Goal: Check status: Check status

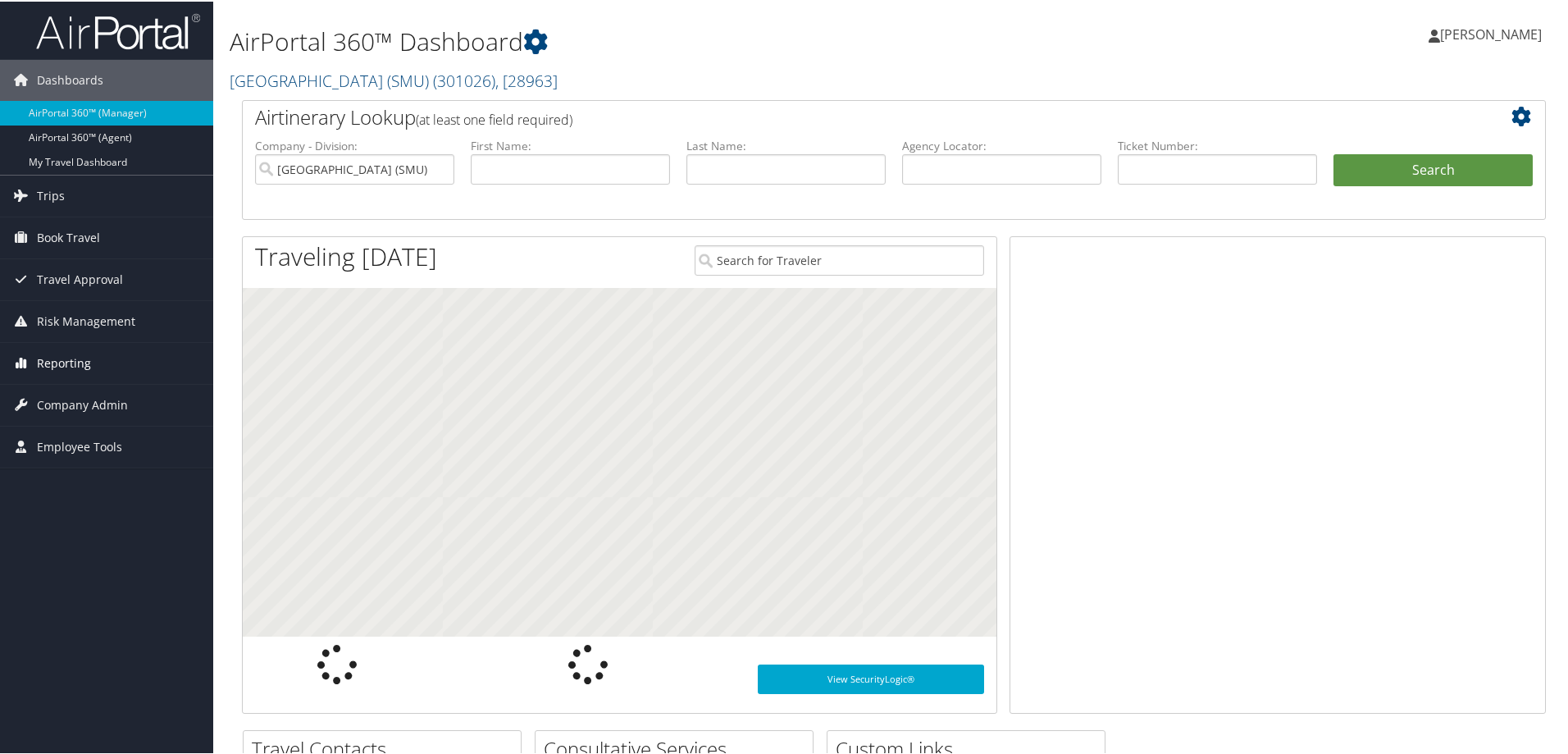
drag, startPoint x: 55, startPoint y: 355, endPoint x: 66, endPoint y: 358, distance: 11.4
click at [56, 355] on span "Reporting" at bounding box center [64, 362] width 55 height 41
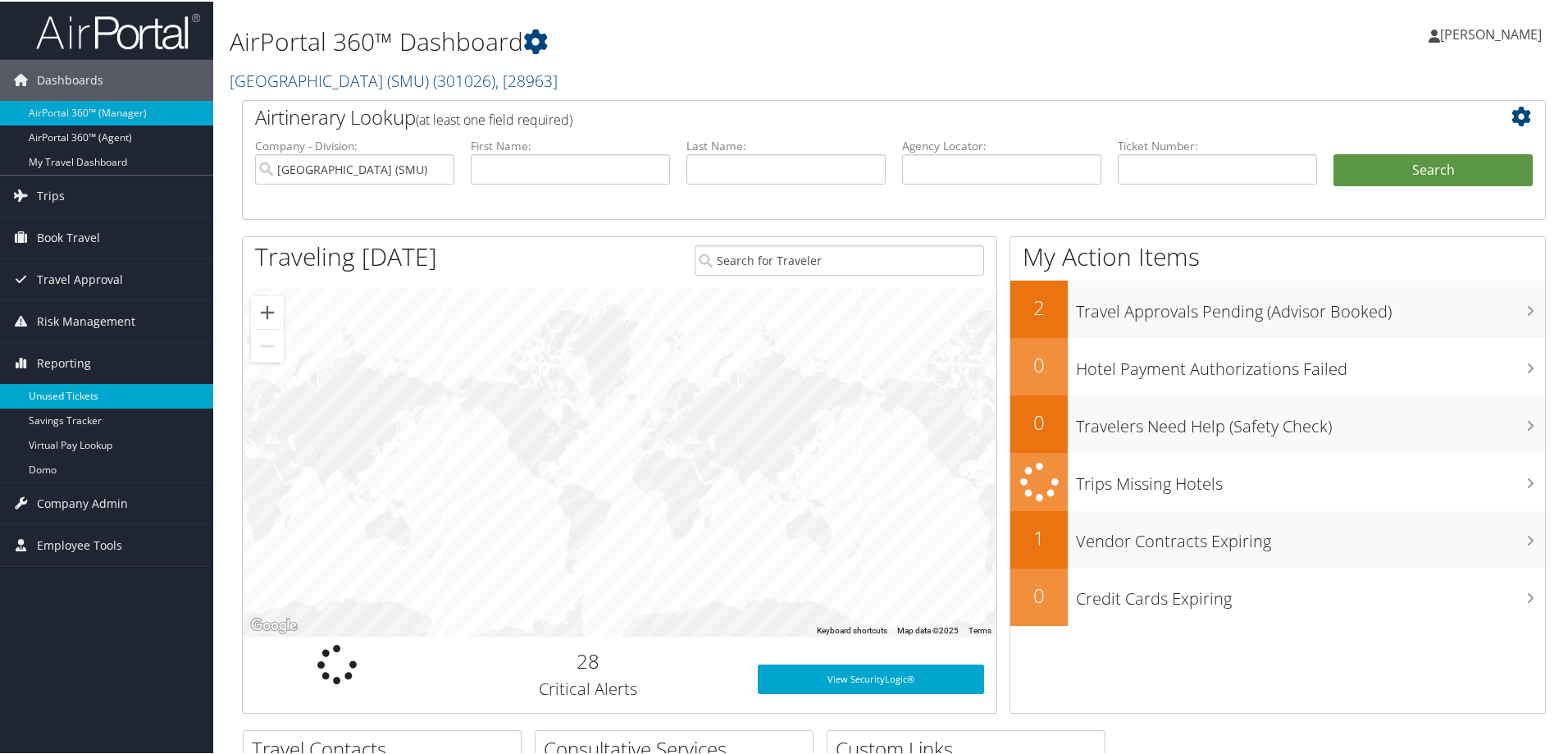
click at [79, 390] on link "Unused Tickets" at bounding box center [106, 395] width 213 height 25
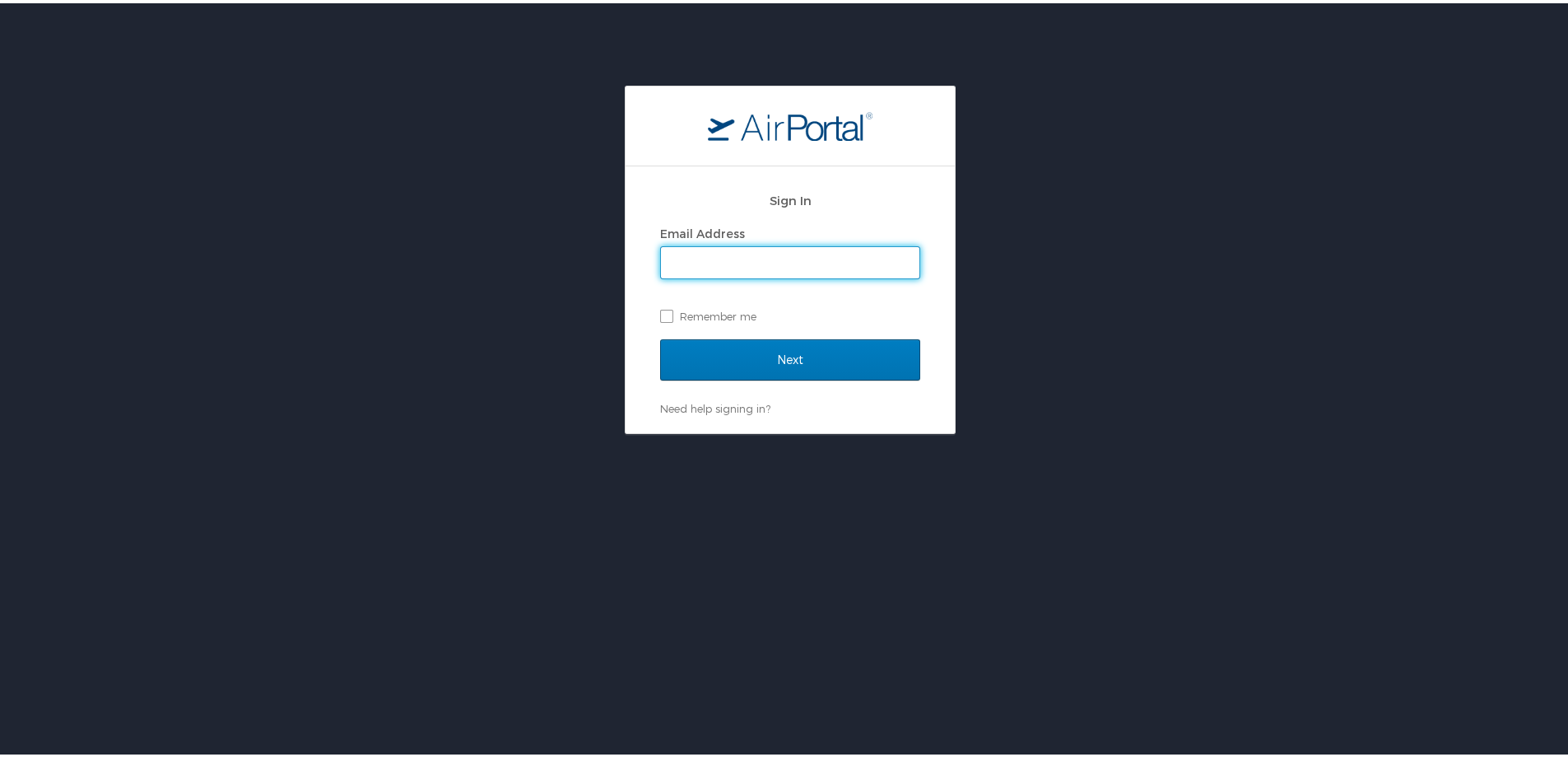
drag, startPoint x: 693, startPoint y: 252, endPoint x: 704, endPoint y: 267, distance: 18.6
click at [694, 252] on input "Email Address" at bounding box center [789, 259] width 258 height 32
type input "michelle.henry@cbtravel.com"
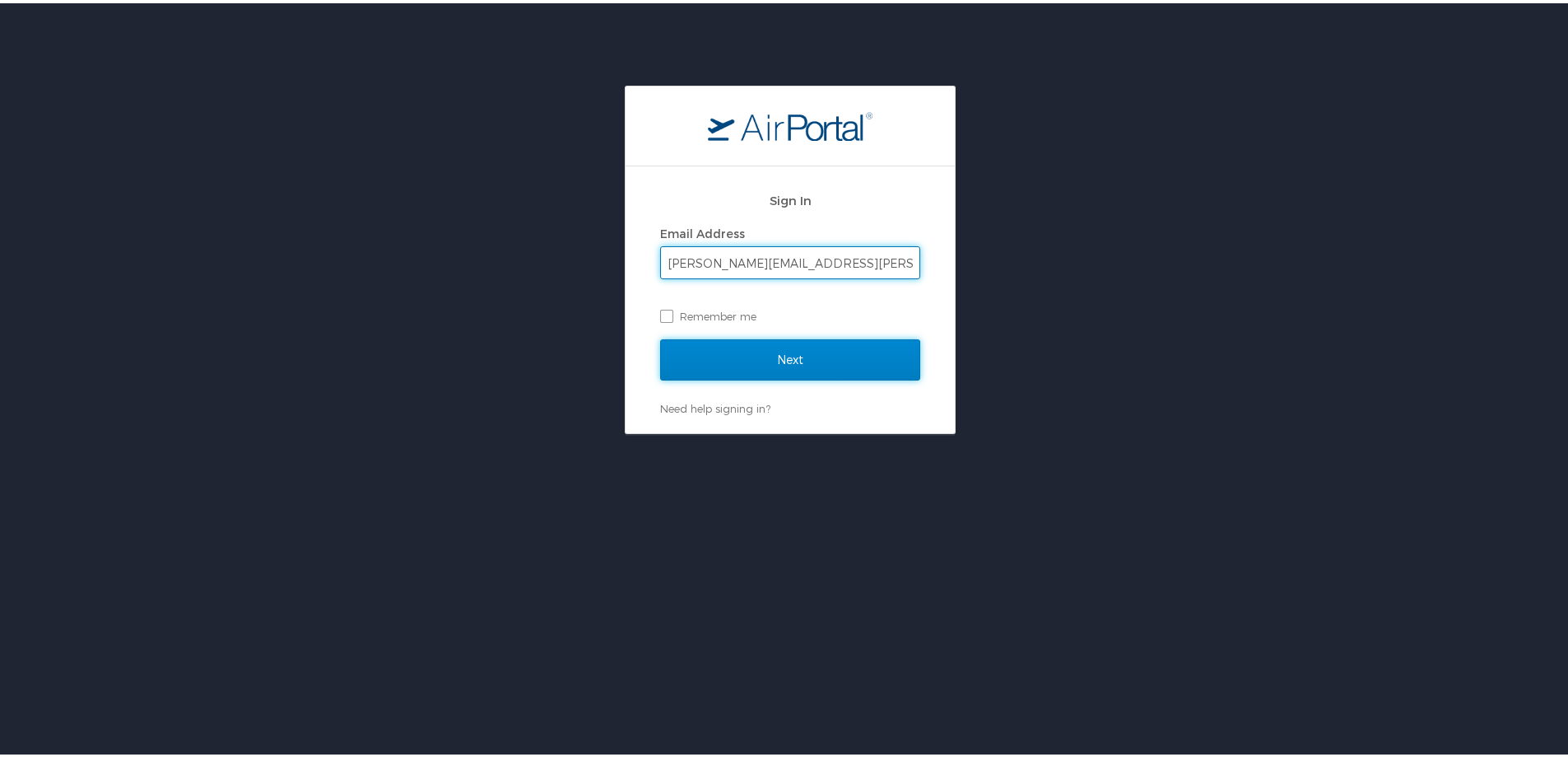
click at [715, 360] on input "Next" at bounding box center [790, 356] width 260 height 41
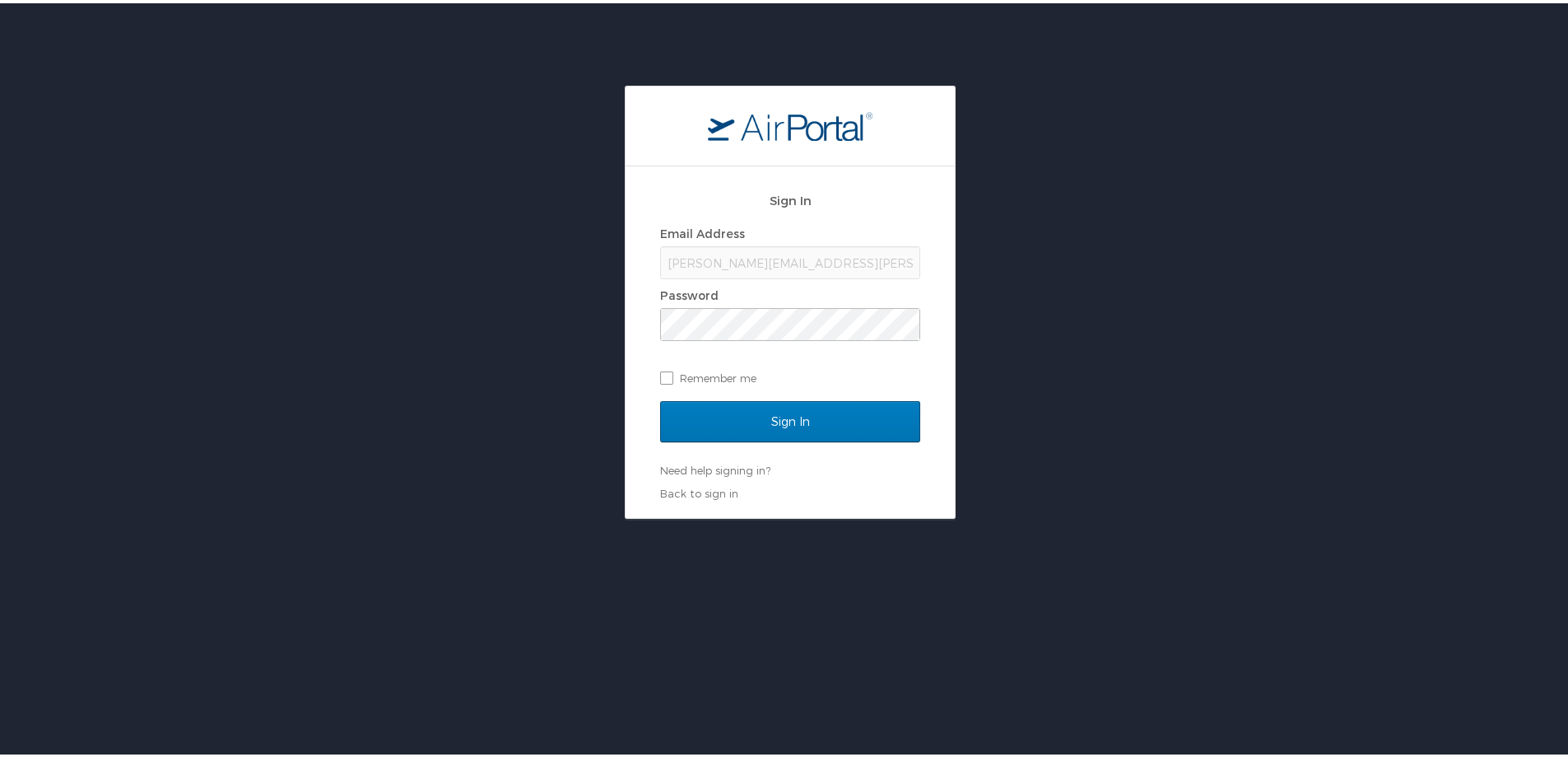
click at [720, 351] on div "Email Address michelle.henry@cbtravel.com Password Remember me" at bounding box center [790, 303] width 260 height 169
click at [736, 402] on input "Sign In" at bounding box center [790, 418] width 260 height 41
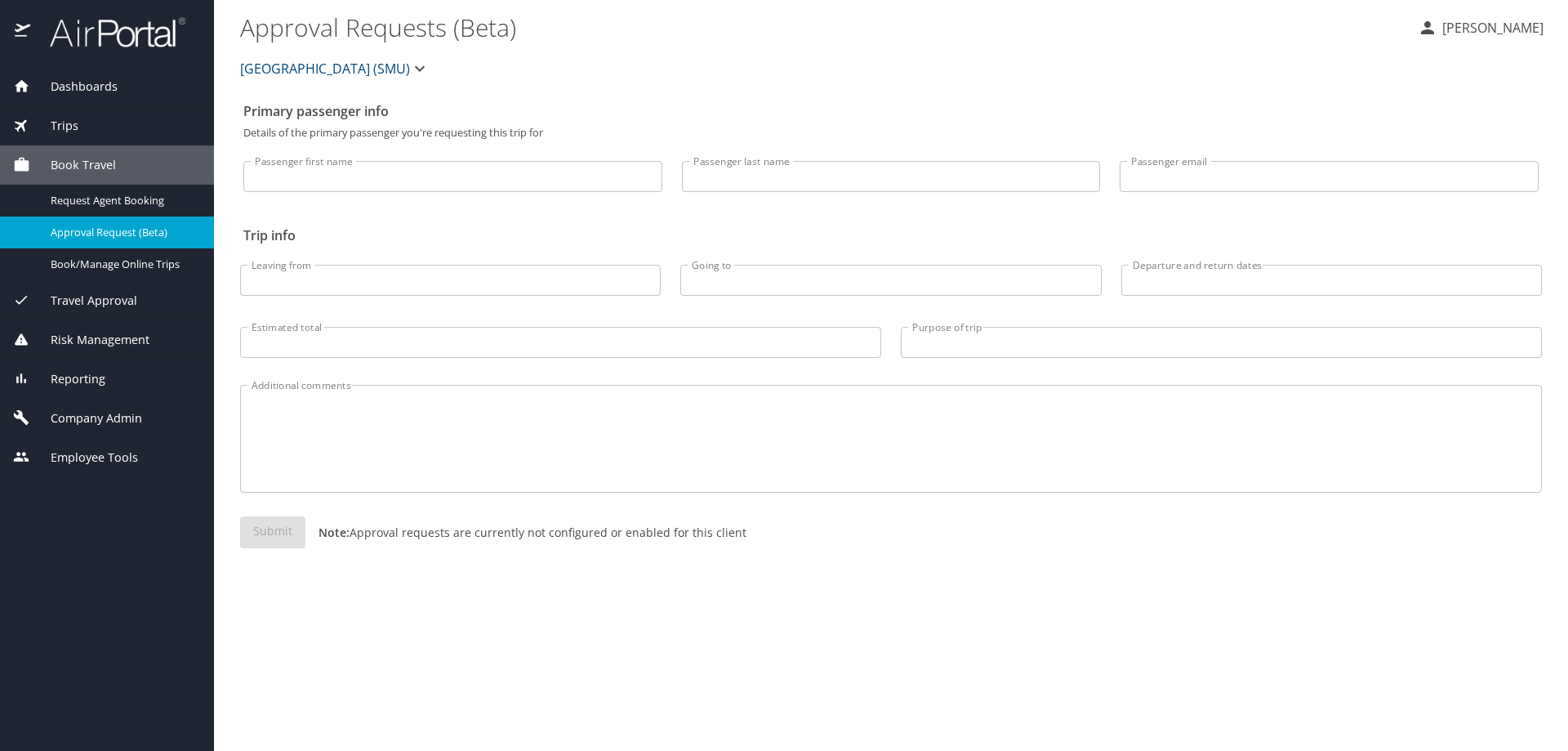
click at [81, 378] on span "Reporting" at bounding box center [68, 378] width 75 height 18
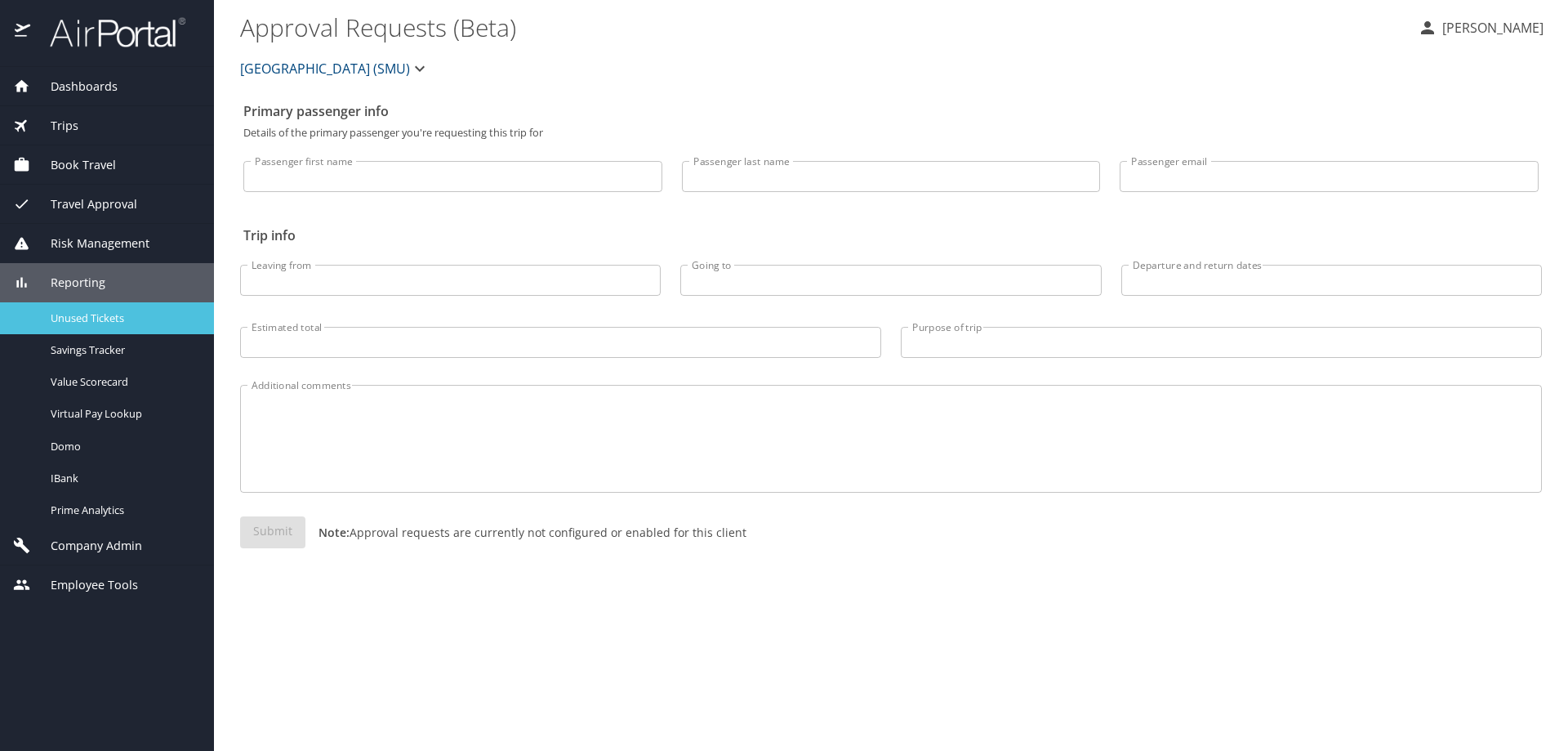
click at [98, 316] on span "Unused Tickets" at bounding box center [122, 318] width 144 height 15
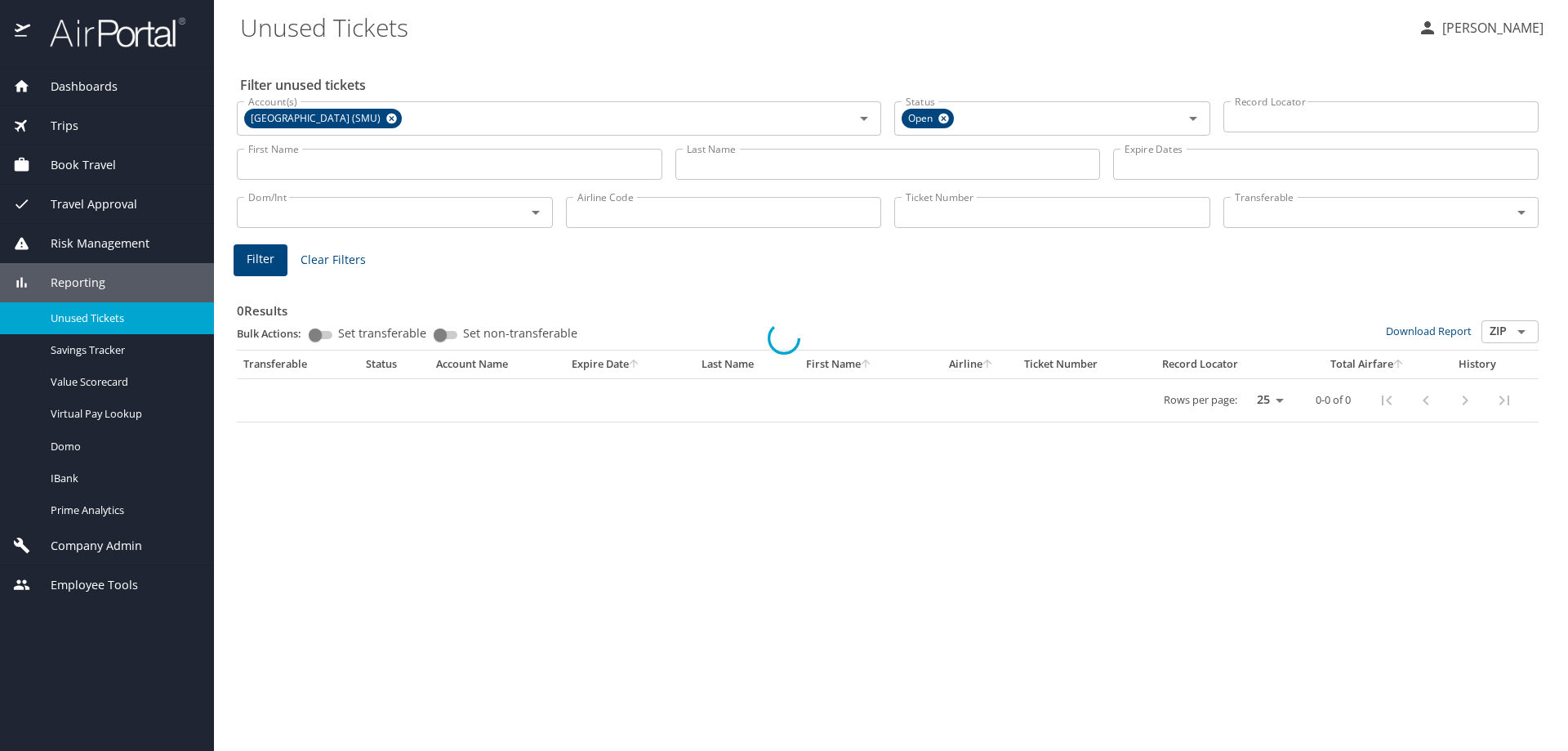
click at [952, 213] on div at bounding box center [784, 337] width 1568 height 826
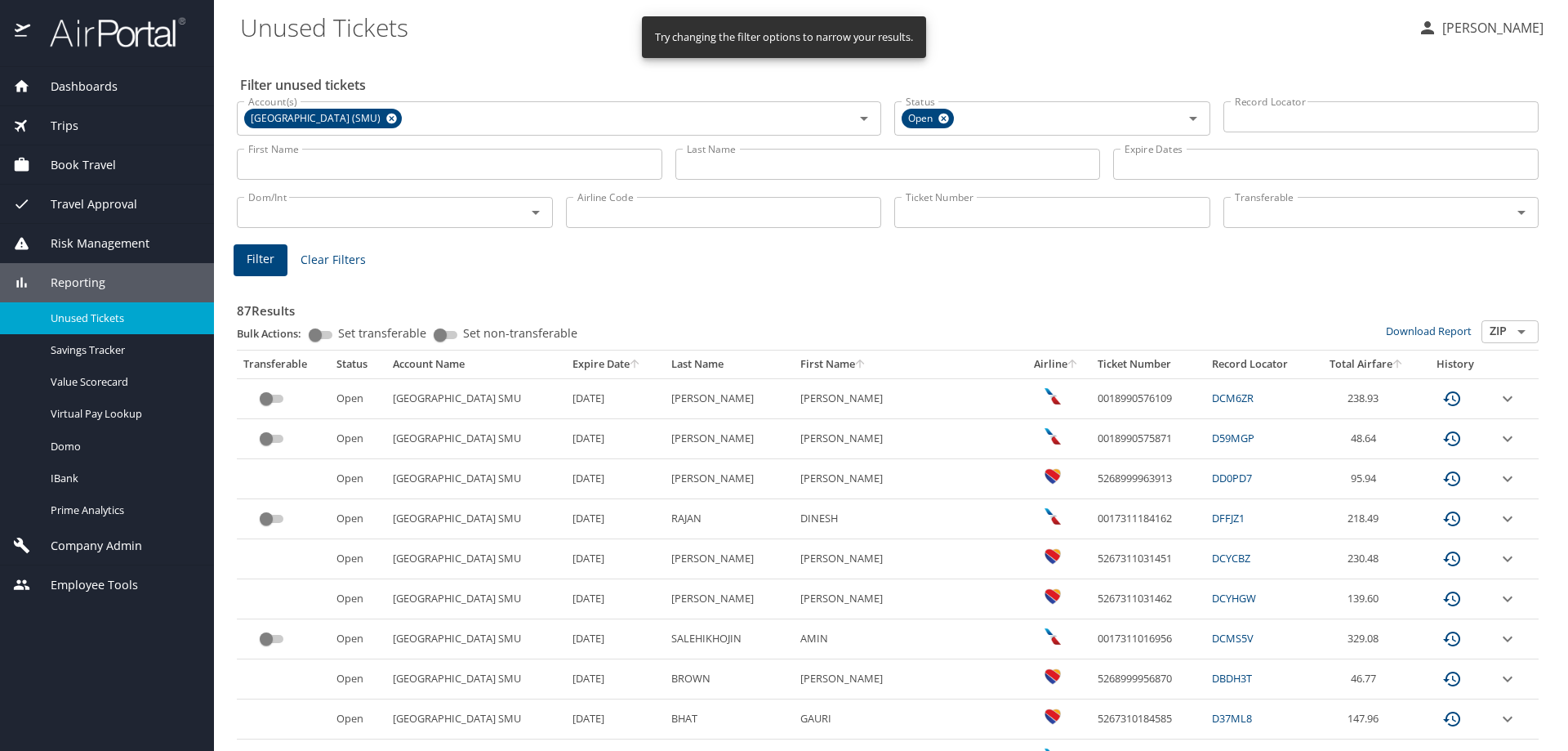
click at [940, 213] on input "Ticket Number" at bounding box center [1053, 213] width 316 height 31
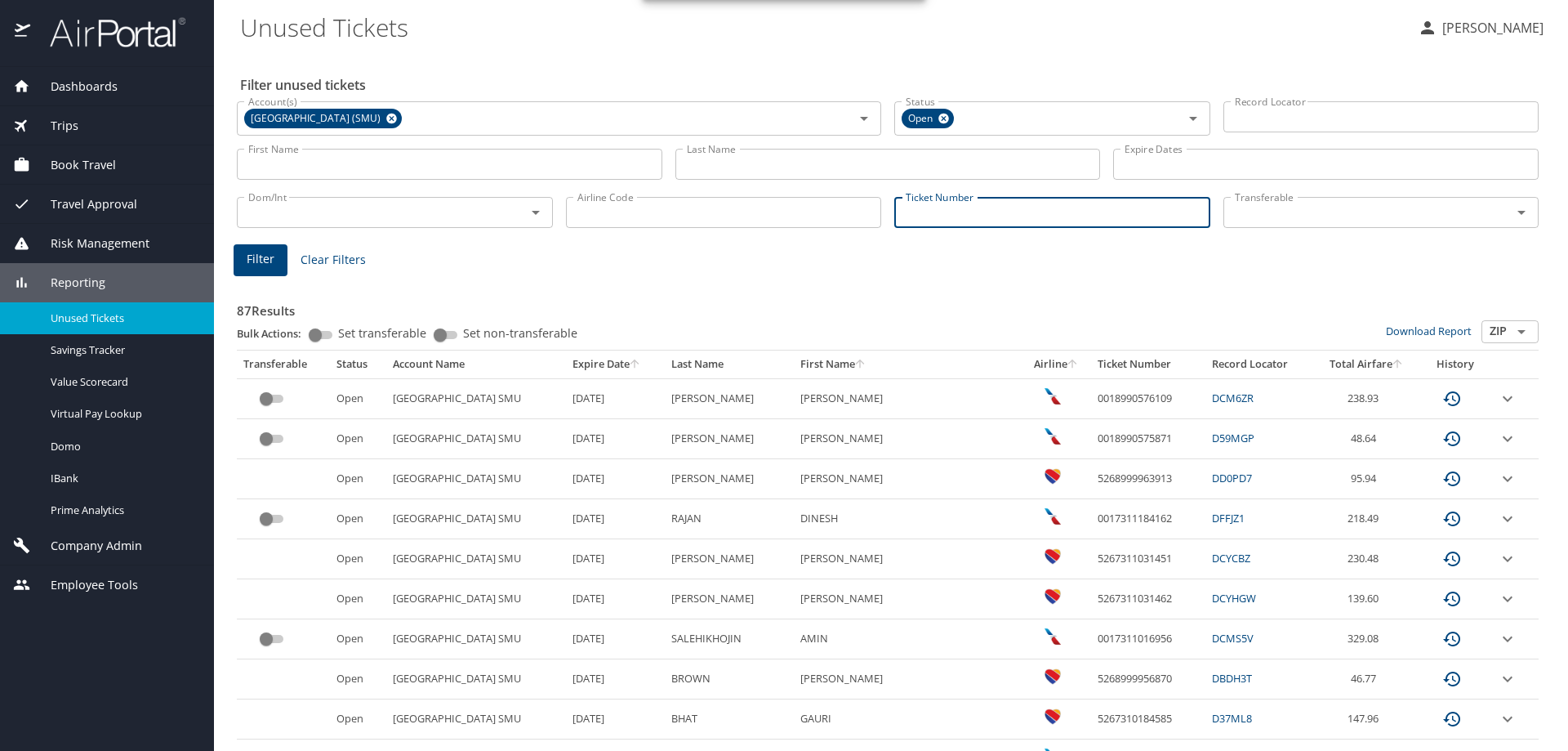
type input "0"
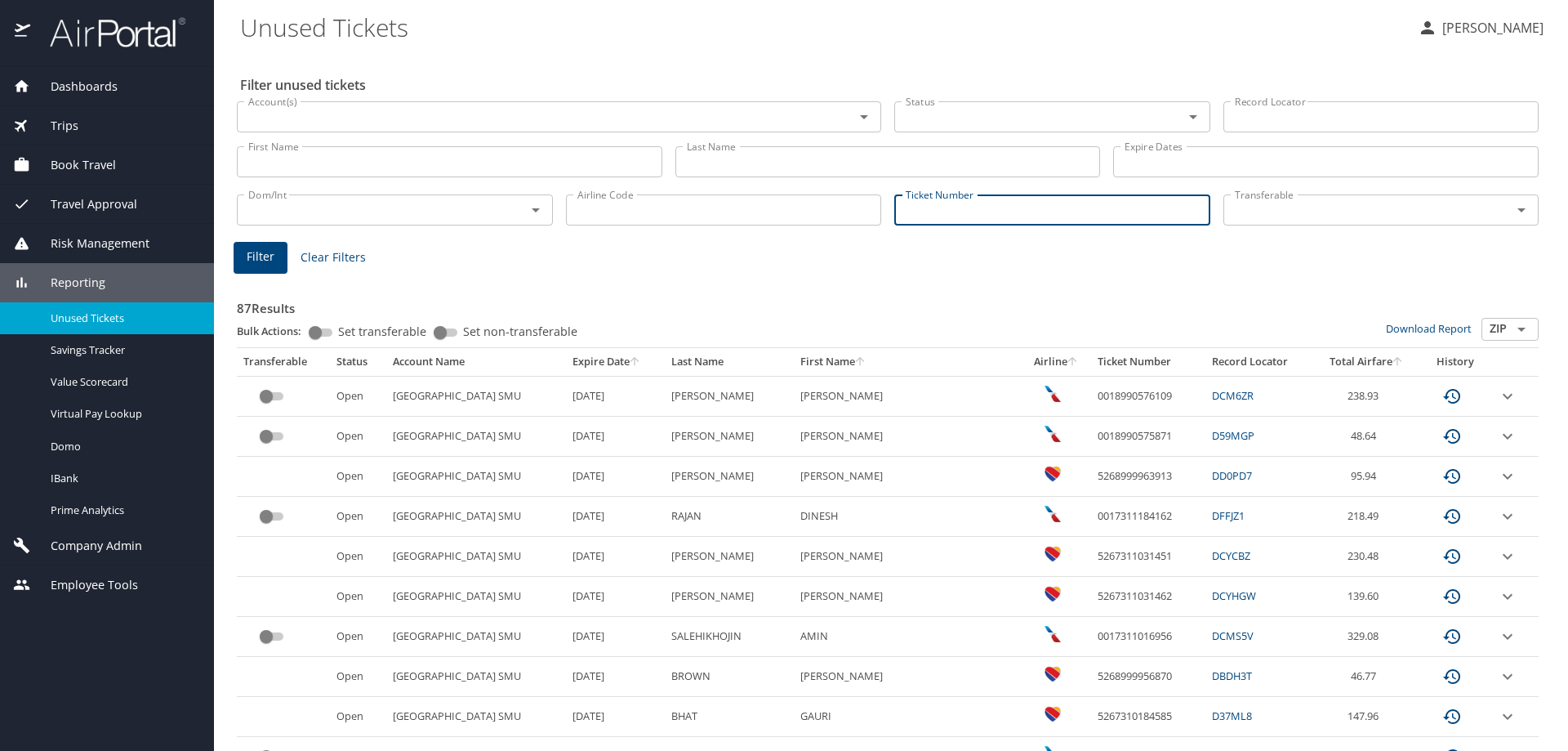
click at [947, 211] on input "Ticket Number" at bounding box center [1053, 210] width 316 height 31
click at [948, 210] on input "Ticket Number" at bounding box center [1053, 210] width 316 height 31
click at [930, 203] on input "Ticket Number" at bounding box center [1053, 210] width 316 height 31
click at [928, 213] on input "Ticket Number" at bounding box center [1053, 210] width 316 height 31
click at [915, 212] on input "Ticket Number" at bounding box center [1053, 210] width 316 height 31
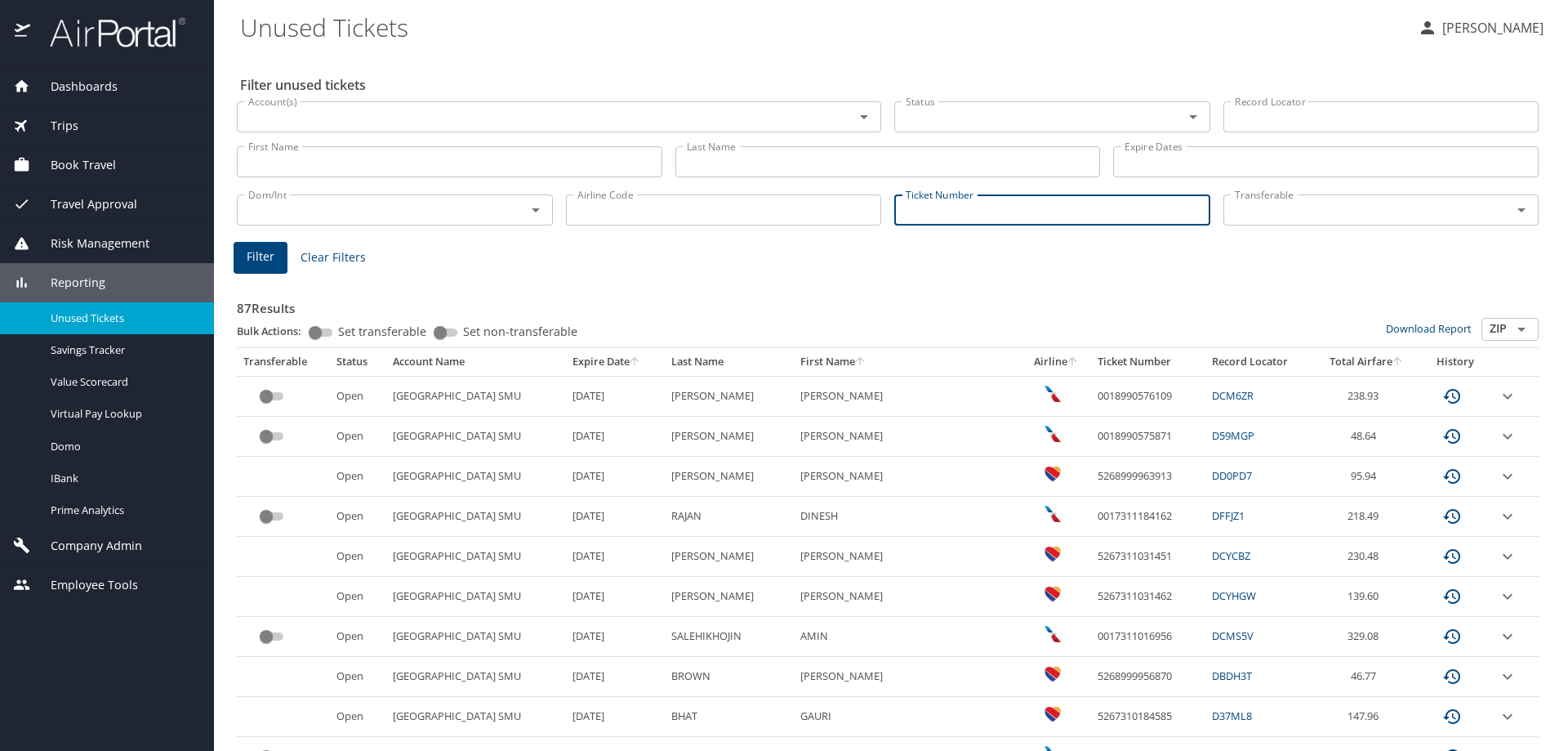
click at [915, 212] on input "Ticket Number" at bounding box center [1053, 210] width 316 height 31
click at [912, 206] on input "Ticket Number" at bounding box center [1053, 210] width 316 height 31
click at [913, 207] on input "Ticket Number" at bounding box center [1053, 210] width 316 height 31
type input "1807311953507"
click at [258, 254] on span "Filter" at bounding box center [260, 256] width 28 height 20
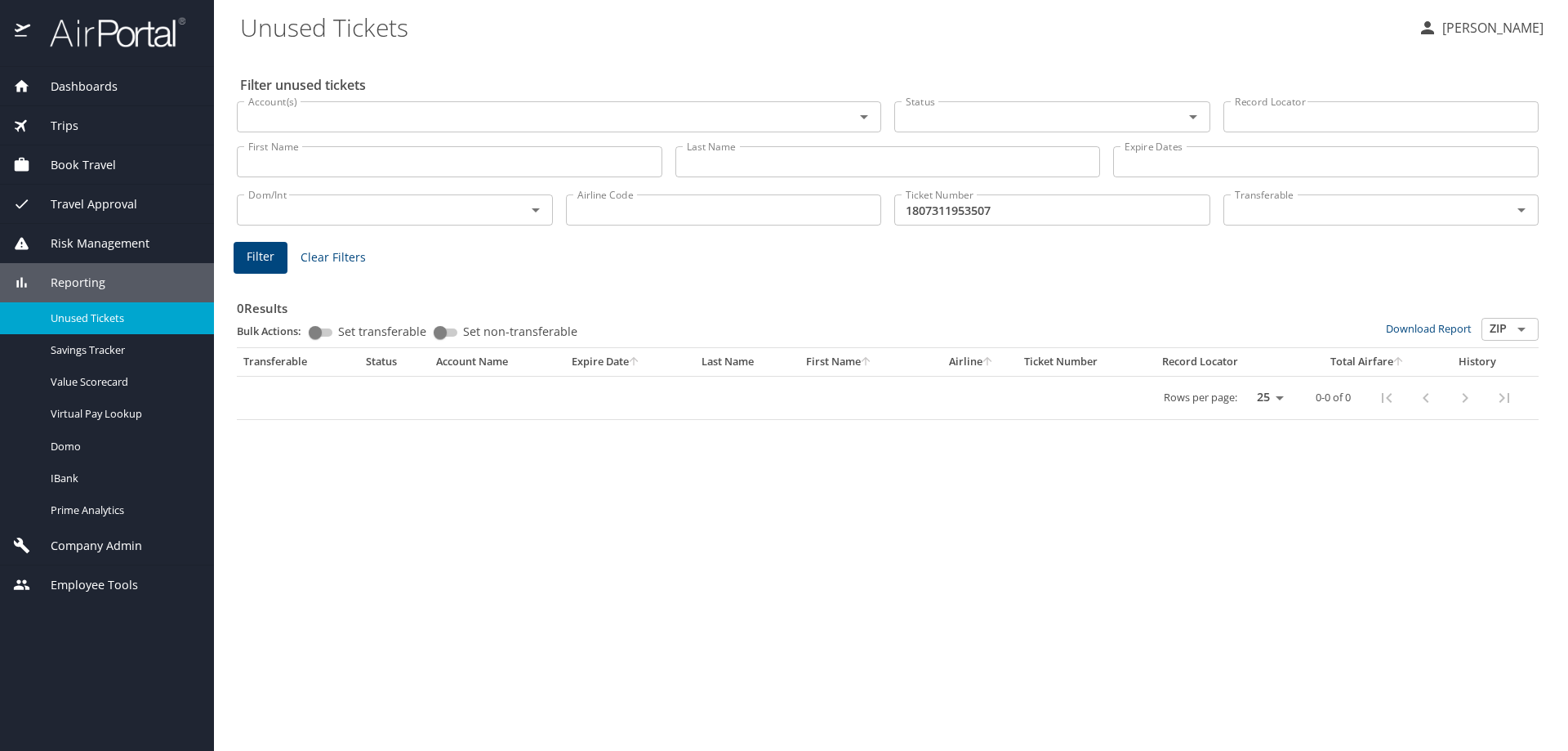
click at [1285, 112] on input "Record Locator" at bounding box center [1381, 116] width 316 height 31
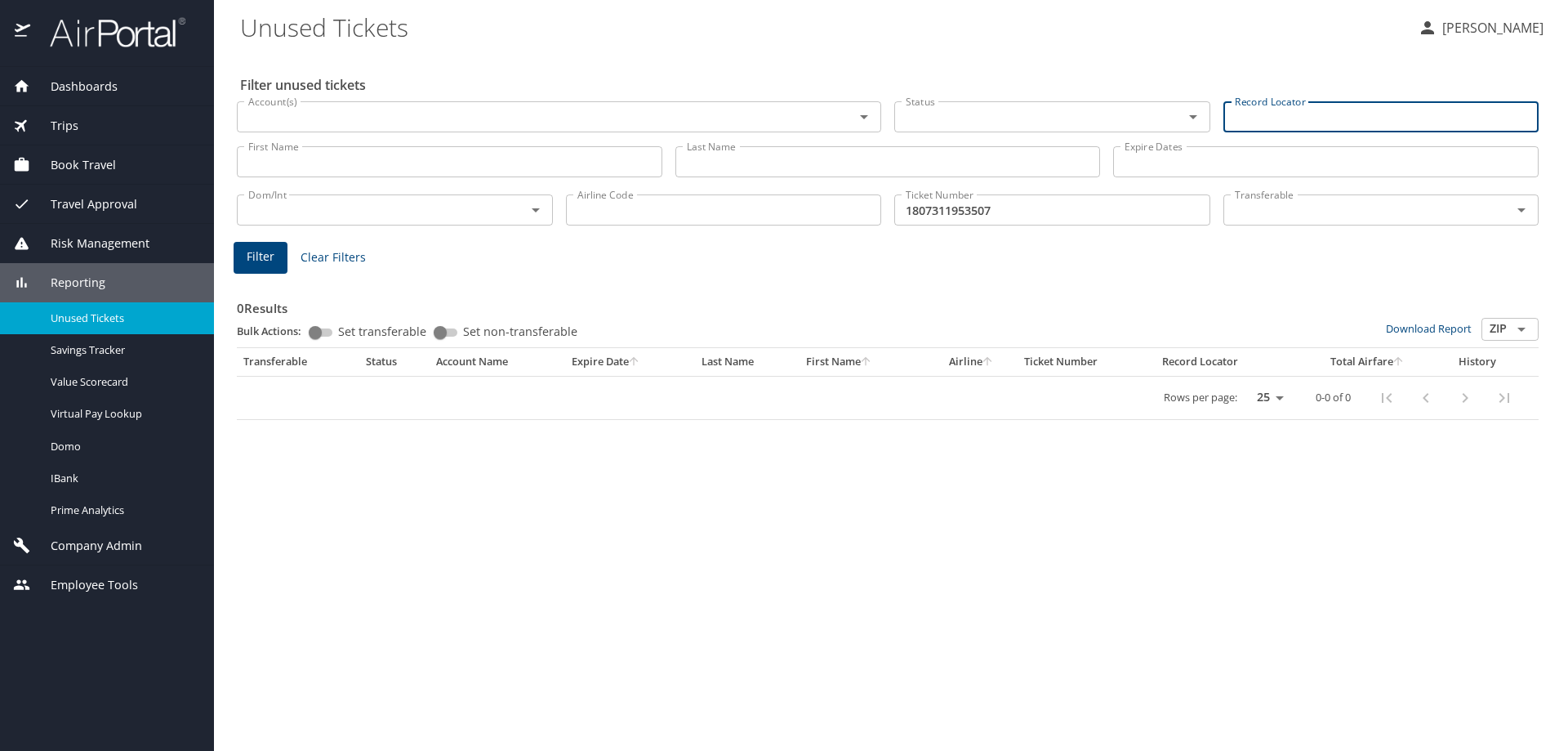
type input "c"
type input "c4v4yi"
click at [251, 253] on span "Filter" at bounding box center [260, 256] width 28 height 20
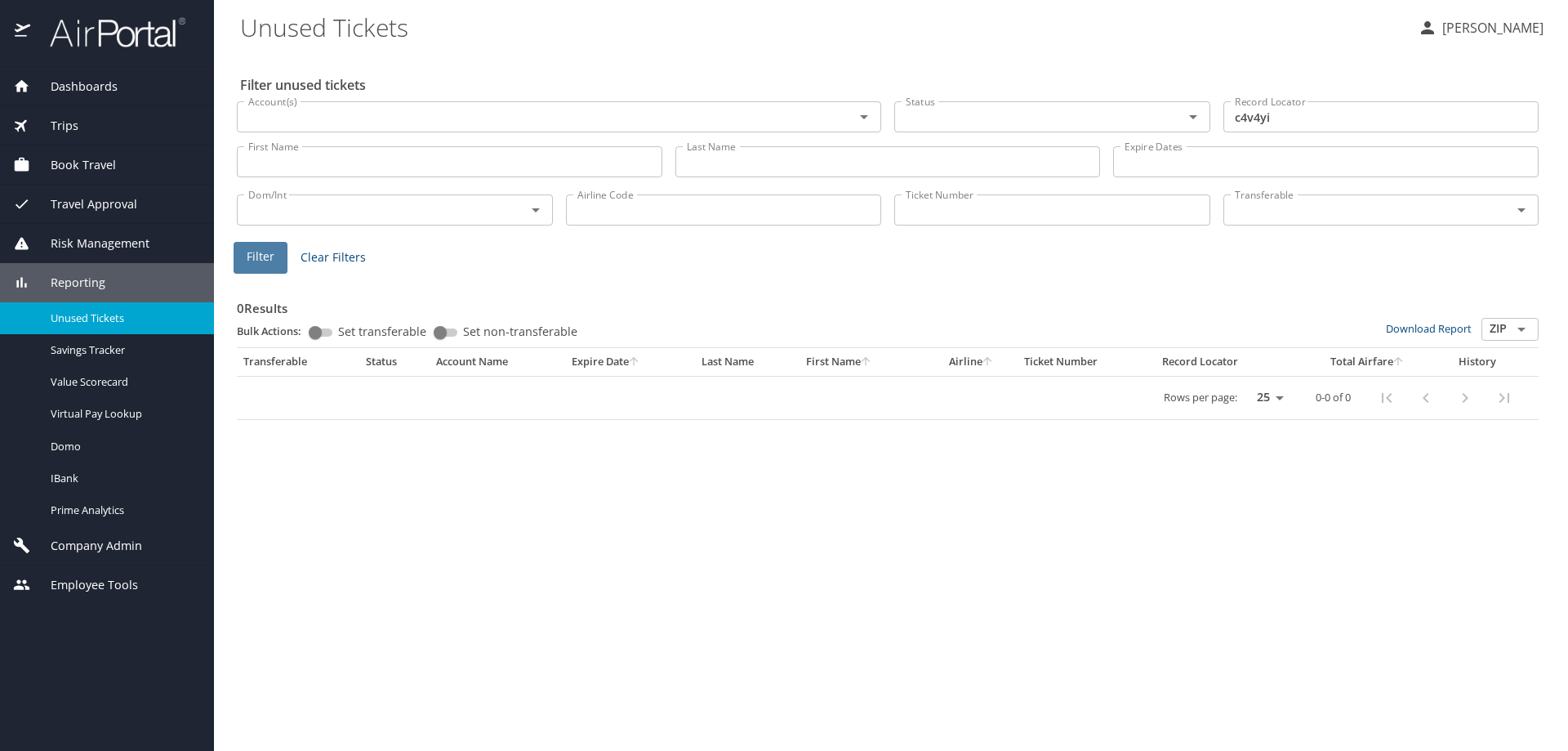
click at [262, 254] on span "Filter" at bounding box center [260, 256] width 28 height 20
